Goal: Information Seeking & Learning: Learn about a topic

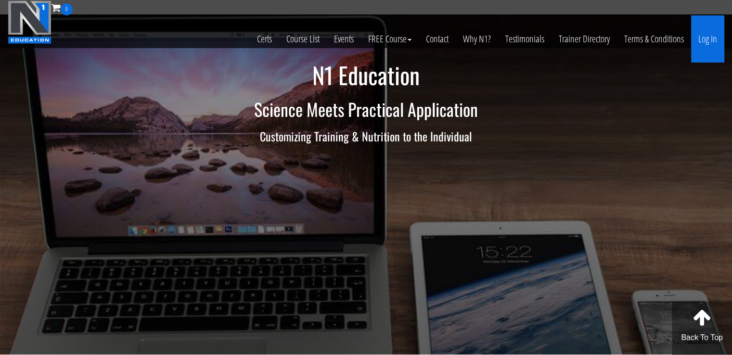
click at [705, 35] on link "Log In" at bounding box center [707, 38] width 33 height 47
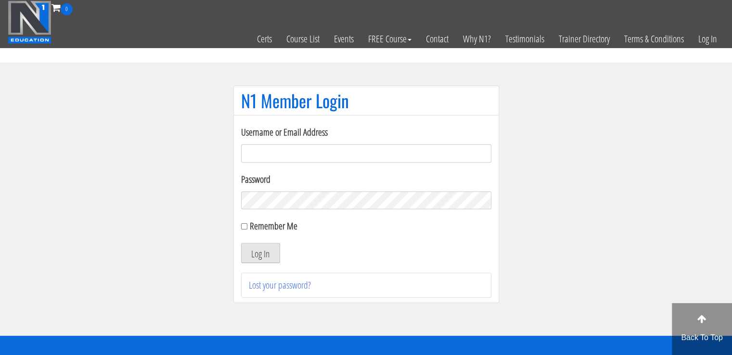
type input "masampavlovic06@gmail.com"
click at [268, 251] on button "Log In" at bounding box center [260, 253] width 39 height 20
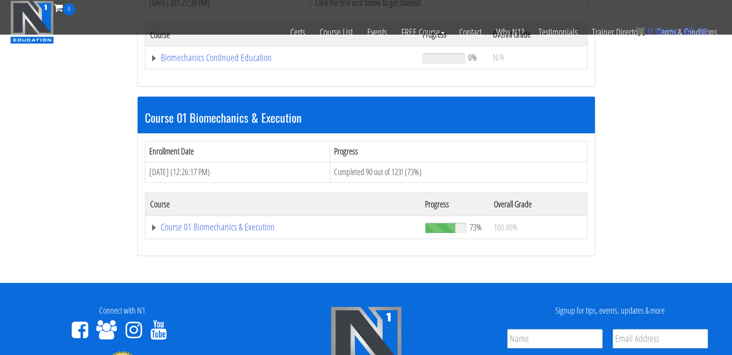
scroll to position [250, 0]
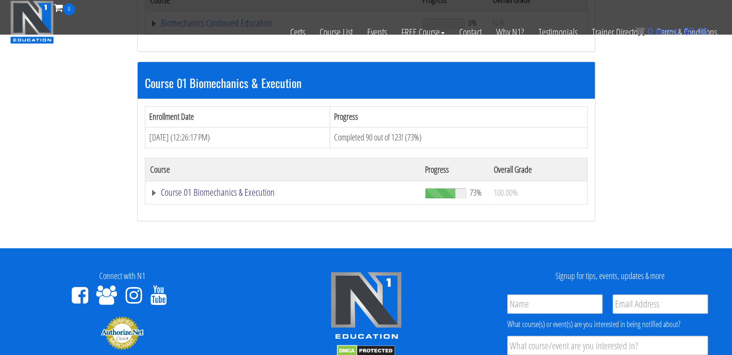
click at [260, 189] on link "Course 01 Biomechanics & Execution" at bounding box center [283, 193] width 266 height 10
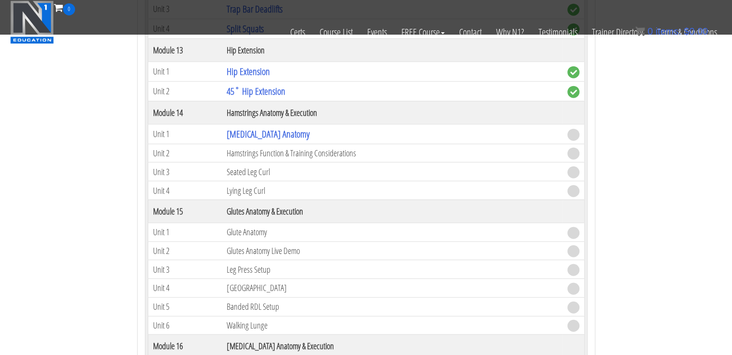
scroll to position [2436, 0]
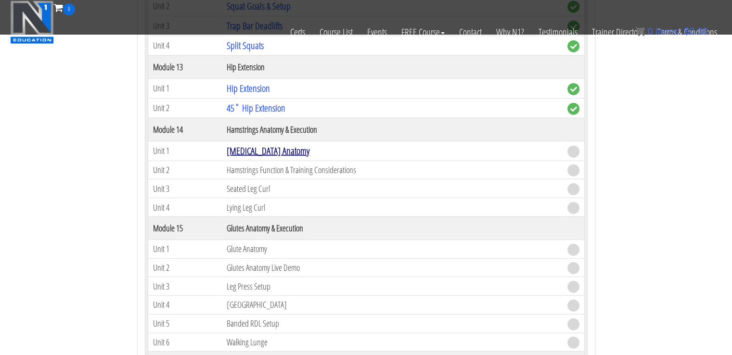
click at [259, 144] on link "[MEDICAL_DATA] Anatomy" at bounding box center [268, 150] width 83 height 13
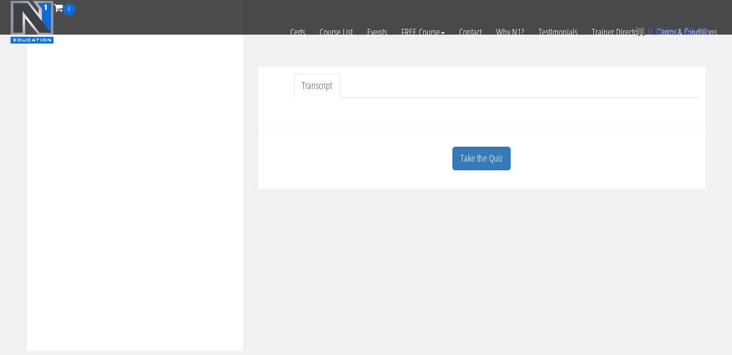
scroll to position [255, 0]
click at [491, 161] on link "Take the Quiz" at bounding box center [482, 162] width 58 height 24
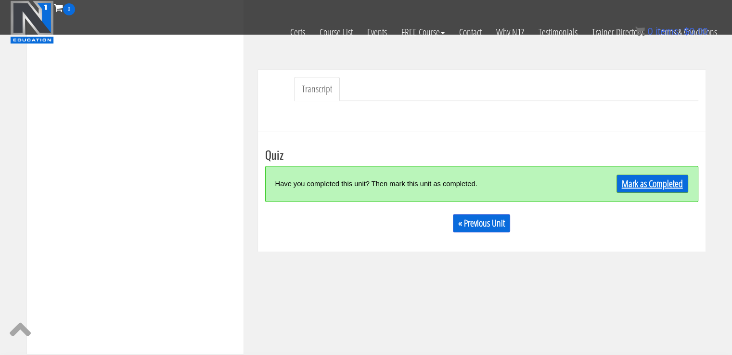
click at [635, 186] on link "Mark as Completed" at bounding box center [653, 184] width 72 height 18
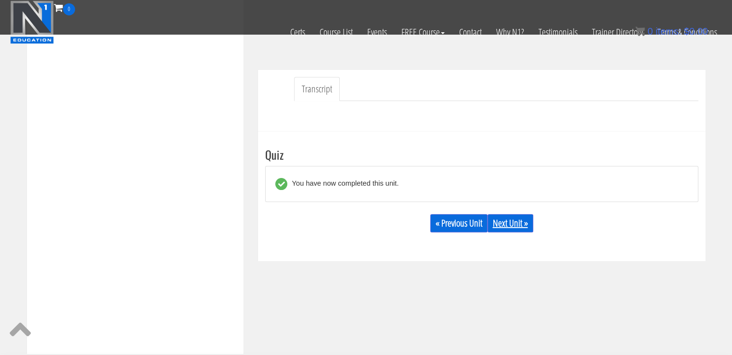
click at [510, 221] on link "Next Unit »" at bounding box center [511, 223] width 46 height 18
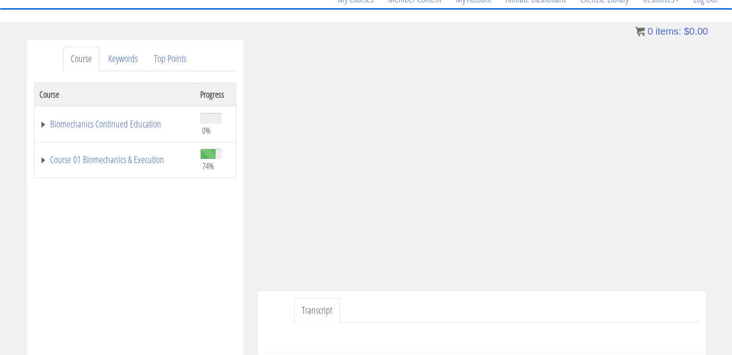
scroll to position [101, 0]
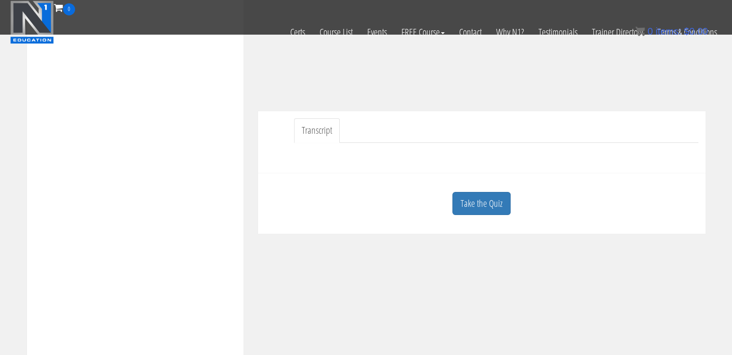
scroll to position [209, 0]
click at [477, 208] on link "Take the Quiz" at bounding box center [482, 201] width 58 height 24
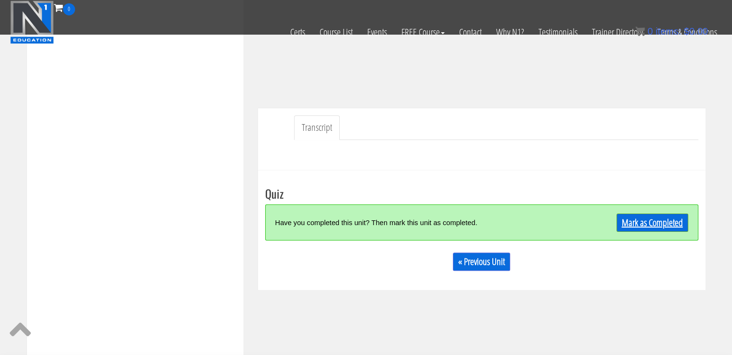
click at [650, 225] on link "Mark as Completed" at bounding box center [653, 223] width 72 height 18
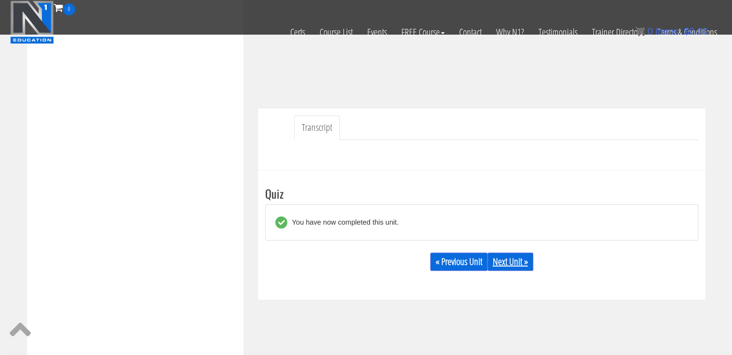
click at [529, 258] on link "Next Unit »" at bounding box center [511, 262] width 46 height 18
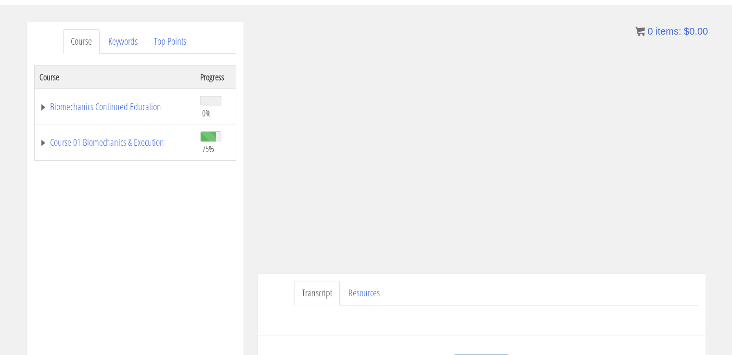
scroll to position [102, 0]
click at [173, 243] on div "Course Progress Biomechanics Continued Education 0% Module 1 Continued Educatio…" at bounding box center [135, 307] width 202 height 481
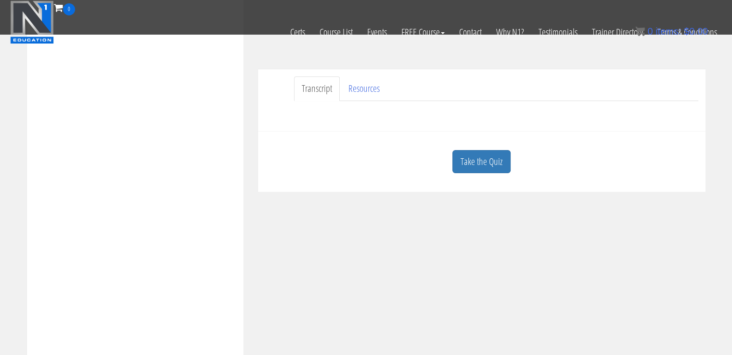
scroll to position [262, 0]
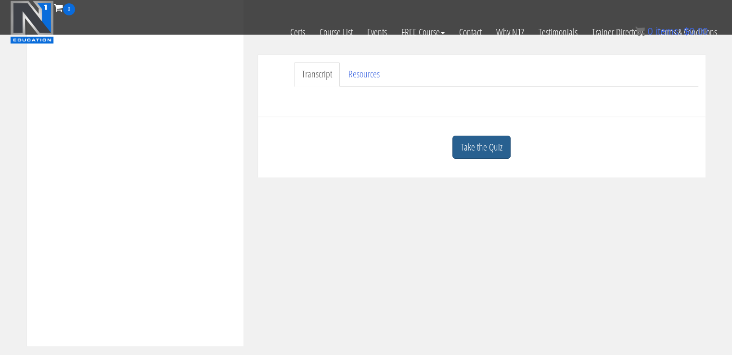
click at [485, 141] on link "Take the Quiz" at bounding box center [482, 148] width 58 height 24
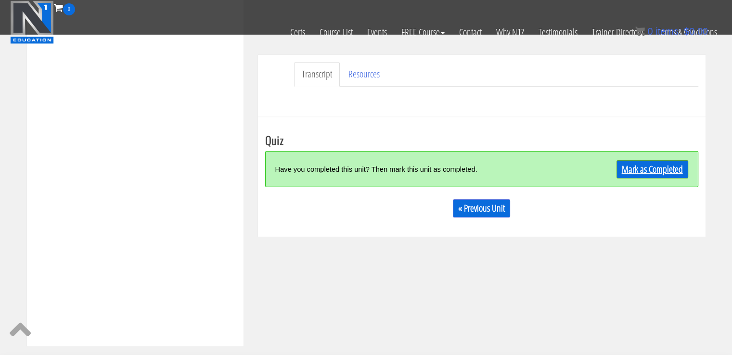
click at [650, 167] on link "Mark as Completed" at bounding box center [653, 169] width 72 height 18
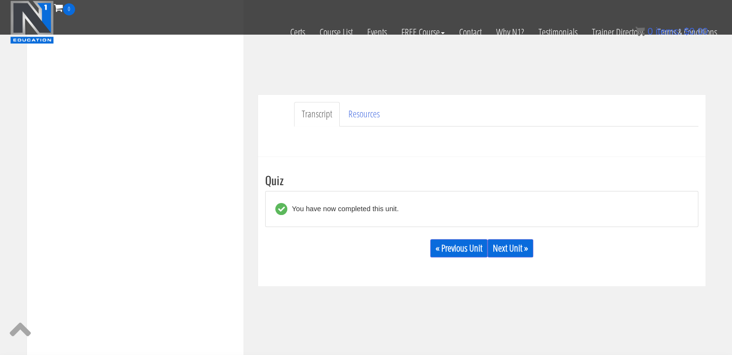
scroll to position [253, 0]
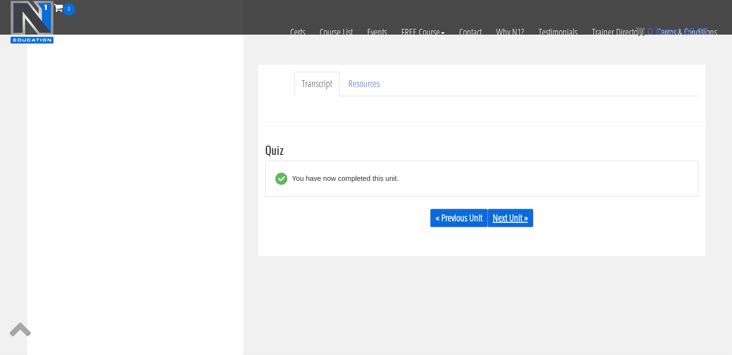
click at [512, 218] on link "Next Unit »" at bounding box center [511, 218] width 46 height 18
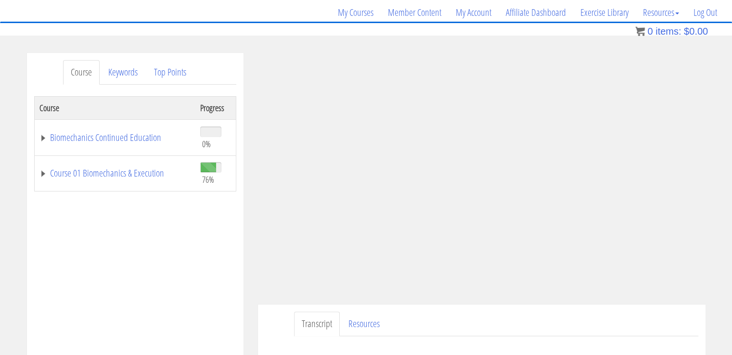
scroll to position [77, 0]
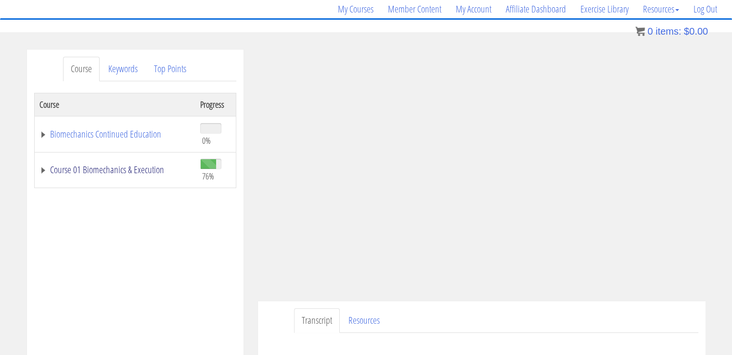
click at [81, 170] on link "Course 01 Biomechanics & Execution" at bounding box center [114, 170] width 151 height 10
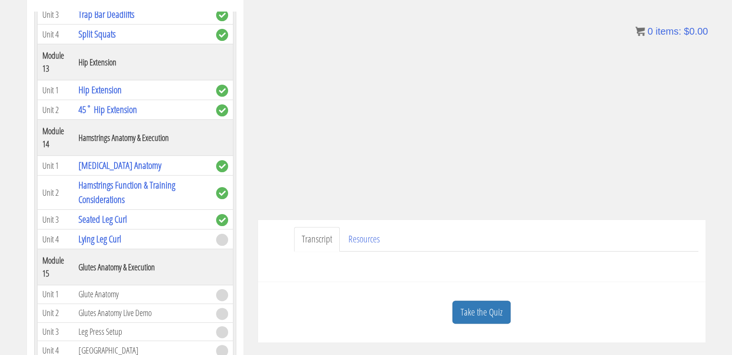
scroll to position [160, 0]
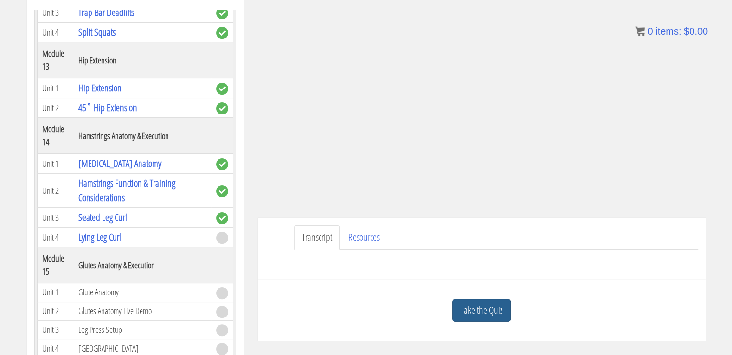
click at [494, 316] on link "Take the Quiz" at bounding box center [482, 311] width 58 height 24
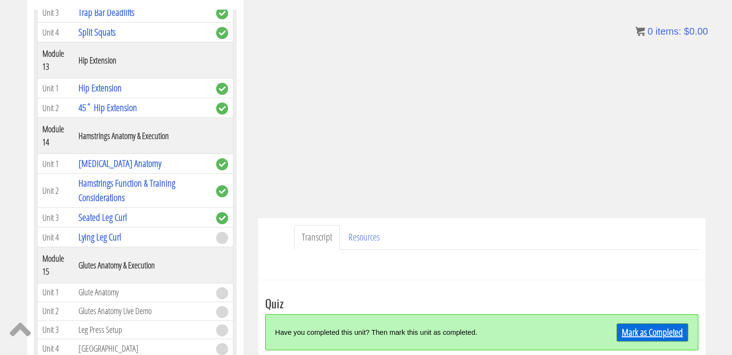
click at [628, 328] on link "Mark as Completed" at bounding box center [653, 333] width 72 height 18
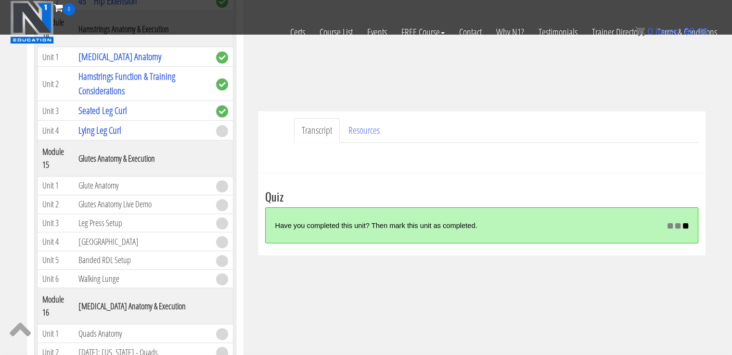
scroll to position [207, 0]
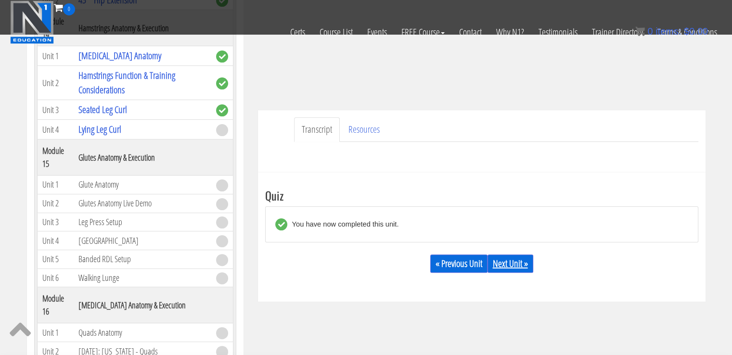
click at [498, 263] on link "Next Unit »" at bounding box center [511, 264] width 46 height 18
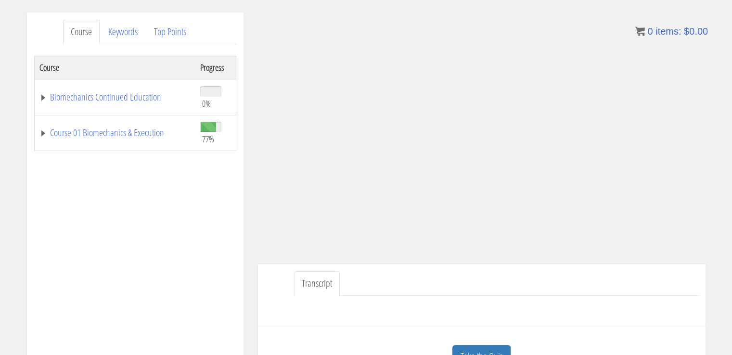
scroll to position [154, 0]
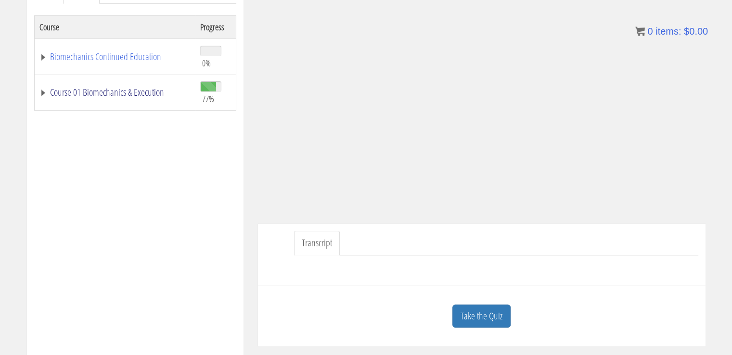
click at [107, 92] on link "Course 01 Biomechanics & Execution" at bounding box center [114, 93] width 151 height 10
